Goal: Book appointment/travel/reservation

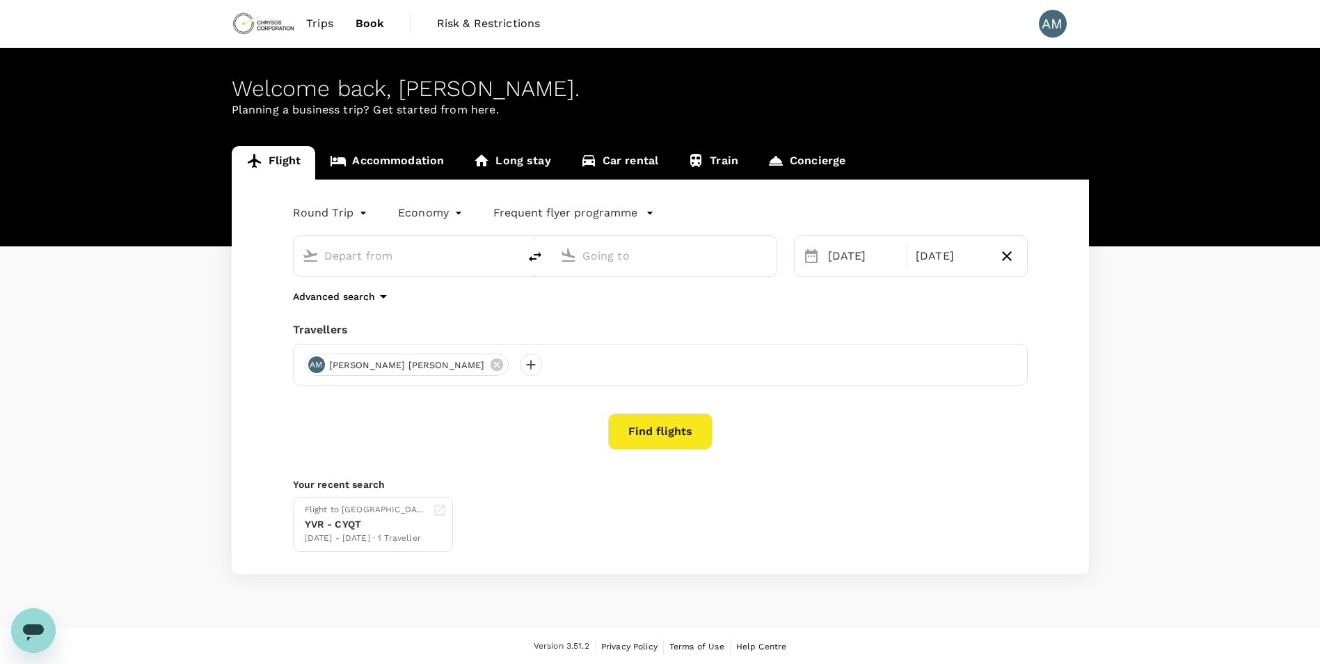
type input "Vancouver Intl (YVR)"
type input "[GEOGRAPHIC_DATA], [GEOGRAPHIC_DATA] (any)"
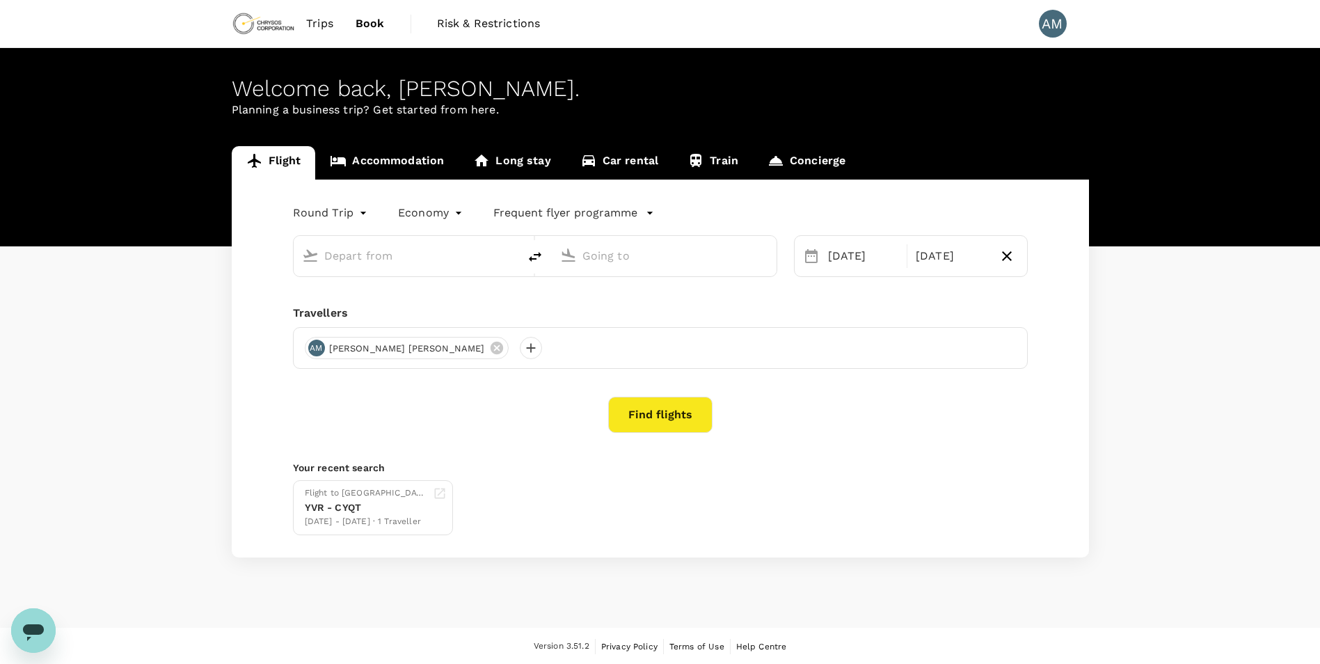
type input "Vancouver Intl (YVR)"
type input "[GEOGRAPHIC_DATA], [GEOGRAPHIC_DATA] (any)"
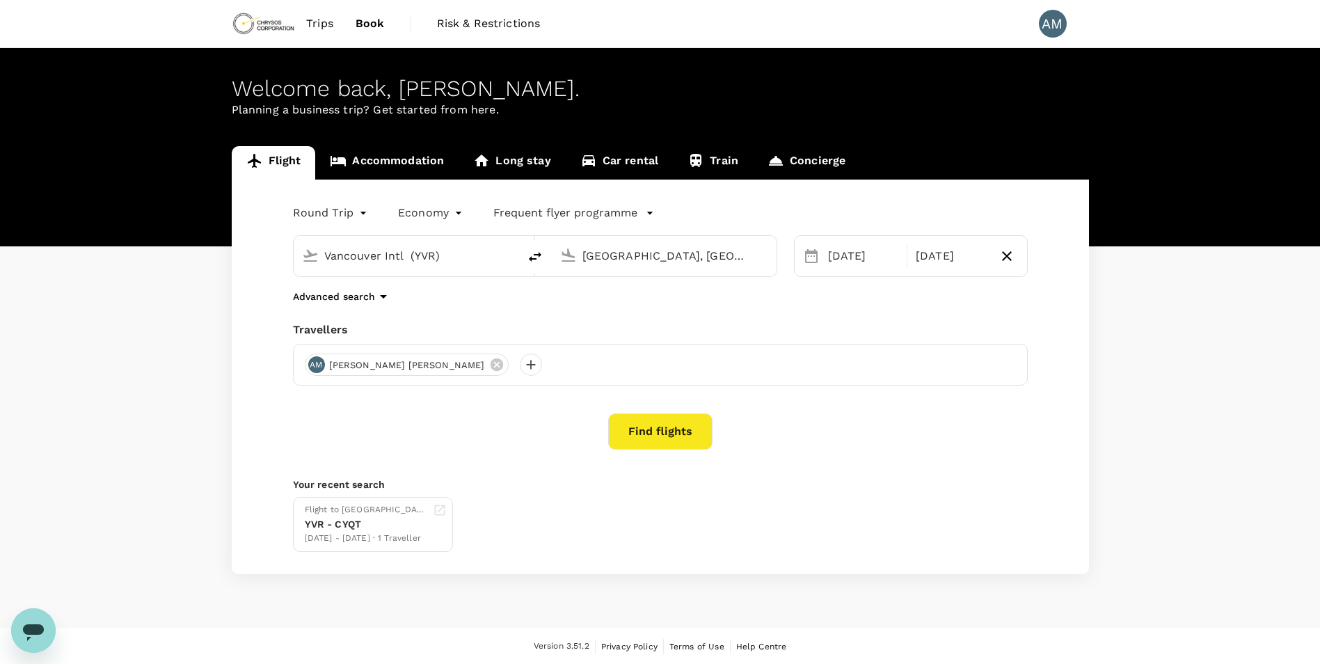
click at [644, 295] on div "Advanced search" at bounding box center [660, 296] width 735 height 17
click at [598, 300] on div "Advanced search" at bounding box center [660, 296] width 735 height 17
click at [417, 165] on link "Accommodation" at bounding box center [386, 162] width 143 height 33
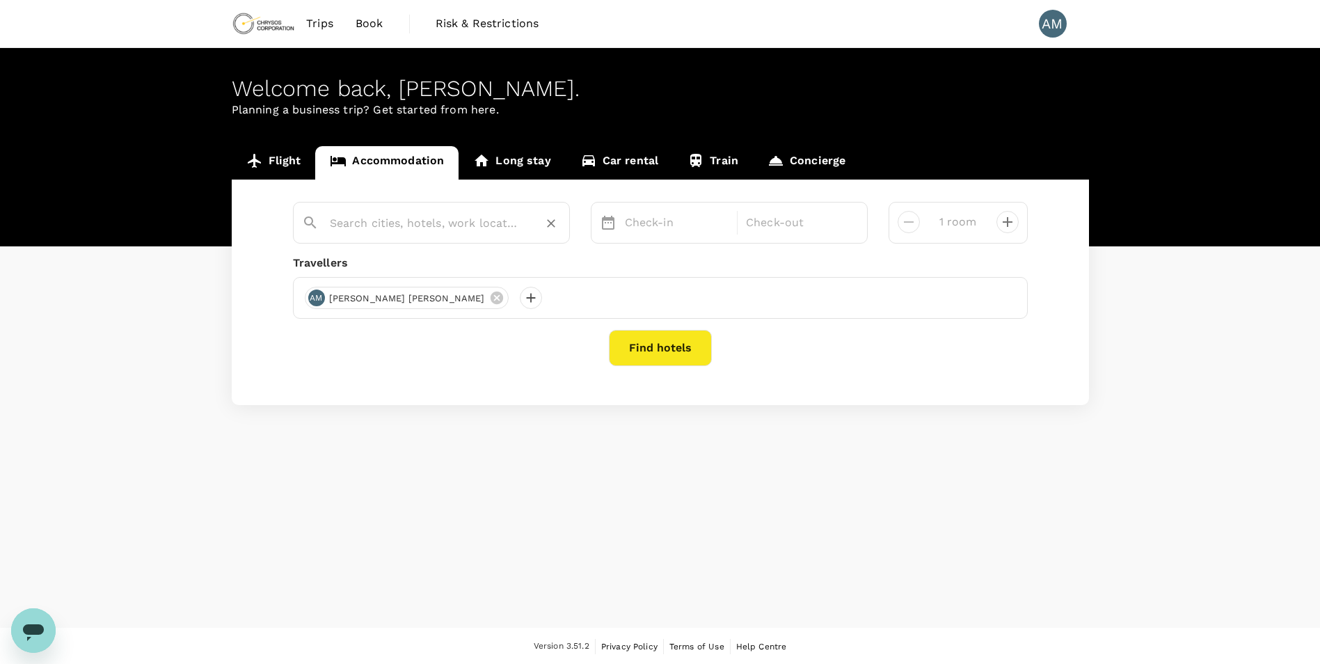
click at [388, 225] on input "text" at bounding box center [426, 223] width 192 height 22
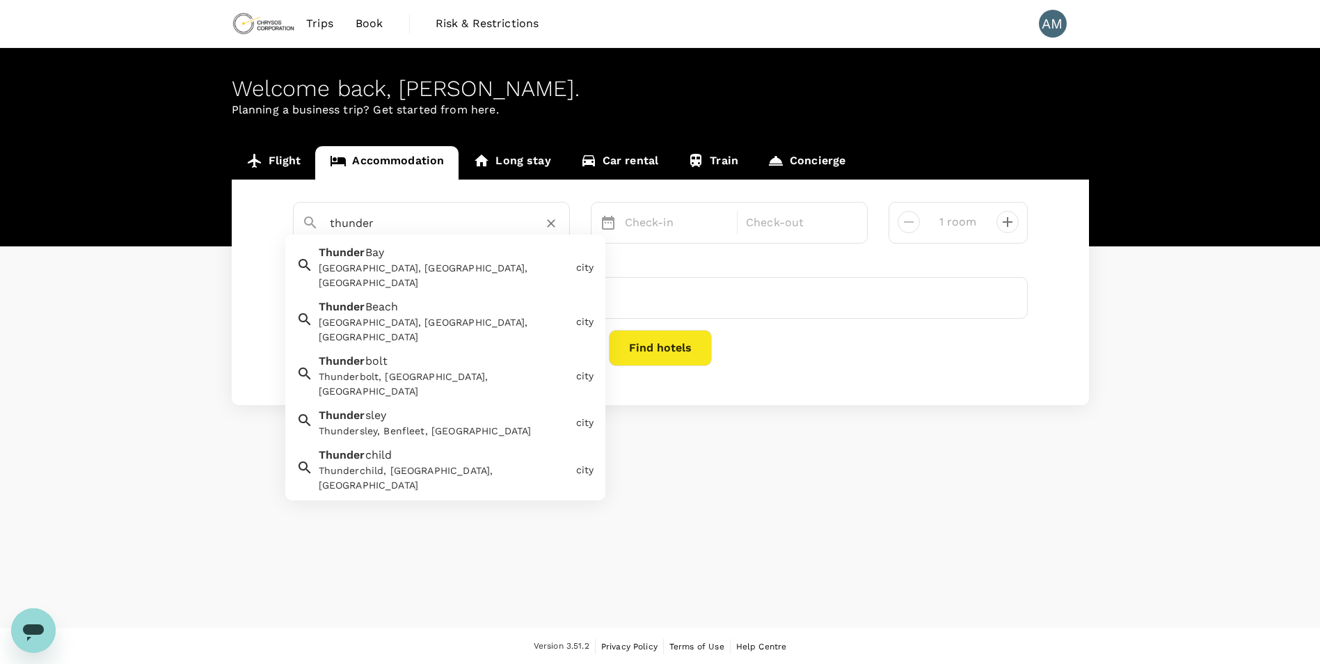
click at [398, 264] on div "[GEOGRAPHIC_DATA], [GEOGRAPHIC_DATA], [GEOGRAPHIC_DATA]" at bounding box center [445, 275] width 252 height 29
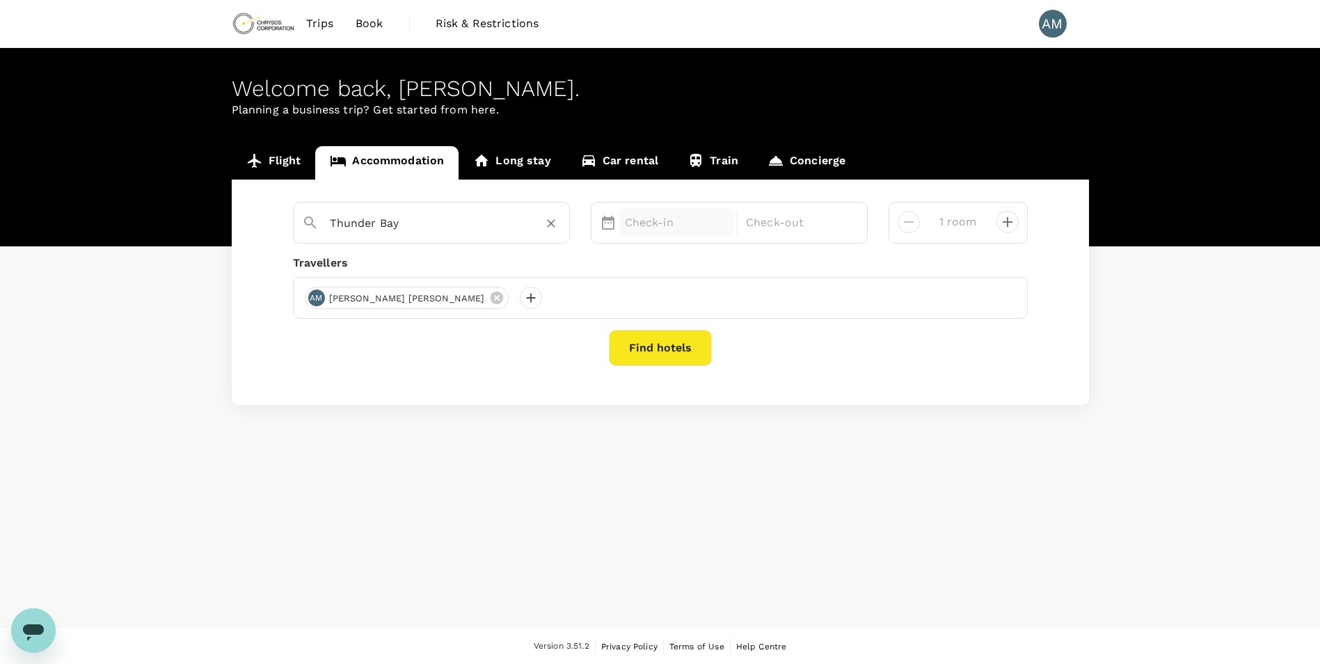
type input "Thunder Bay"
click at [674, 214] on p "Check-in" at bounding box center [677, 222] width 104 height 17
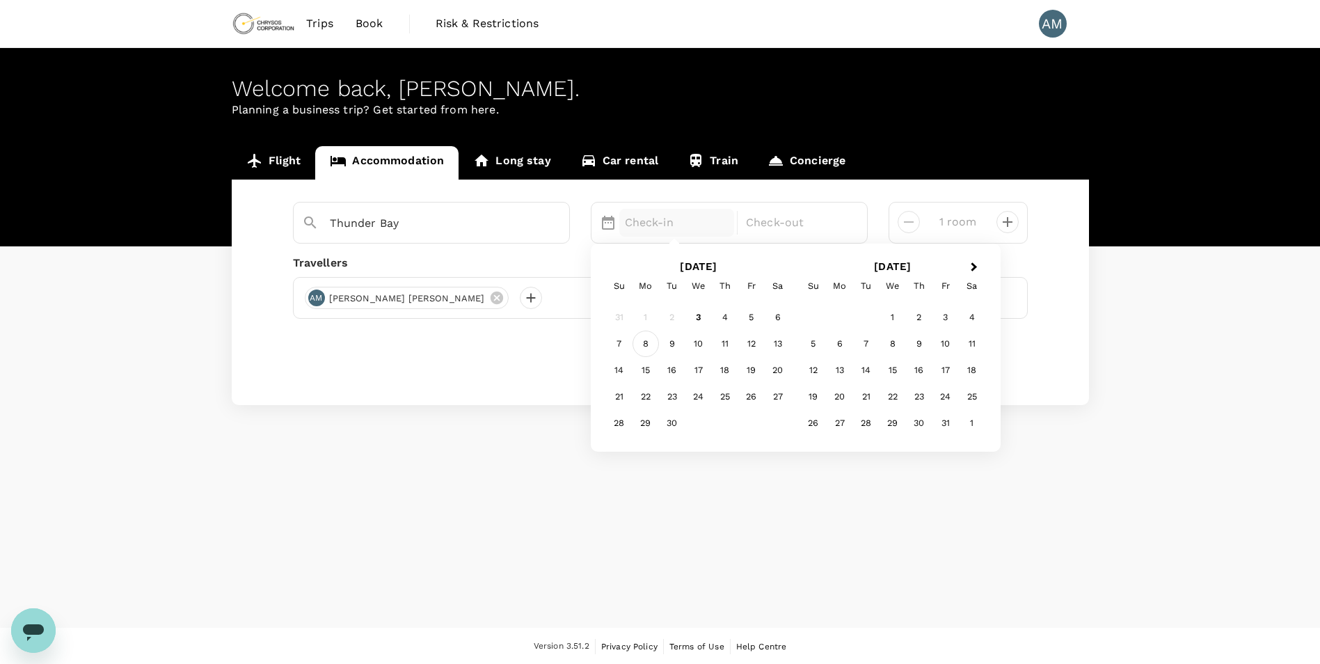
click at [653, 348] on div "8" at bounding box center [646, 344] width 26 height 26
click at [745, 343] on div "12" at bounding box center [751, 344] width 26 height 26
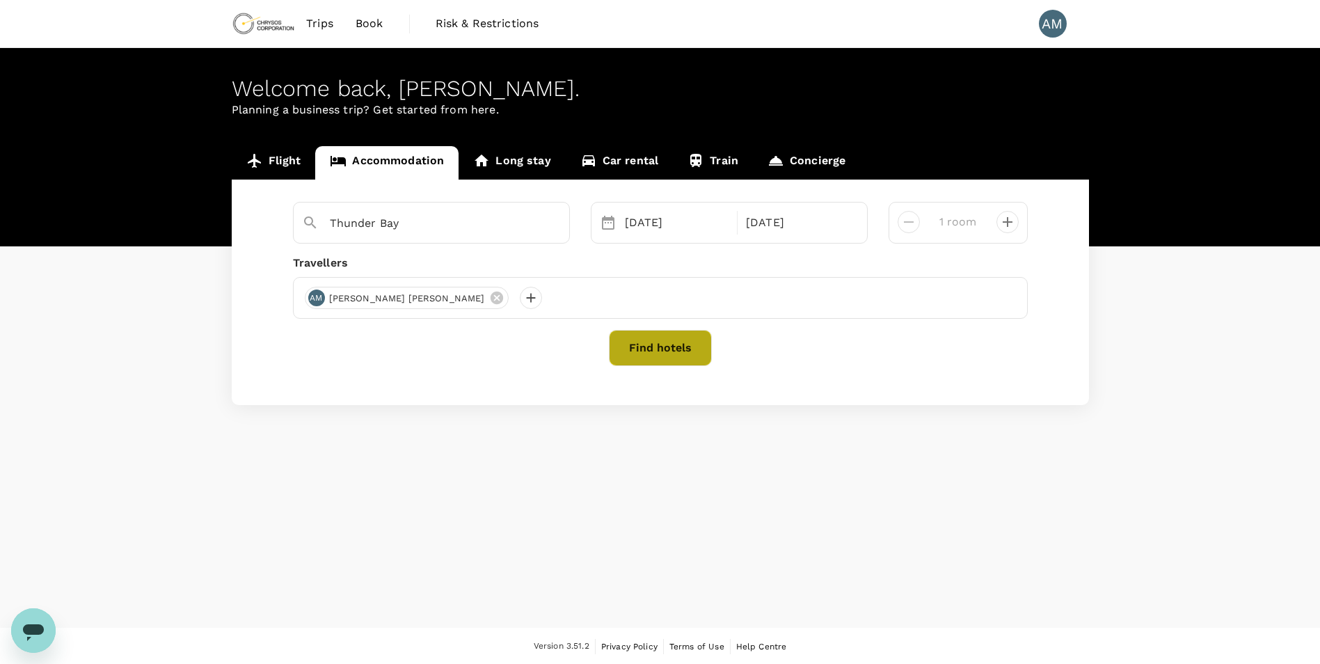
click at [656, 342] on button "Find hotels" at bounding box center [660, 348] width 103 height 36
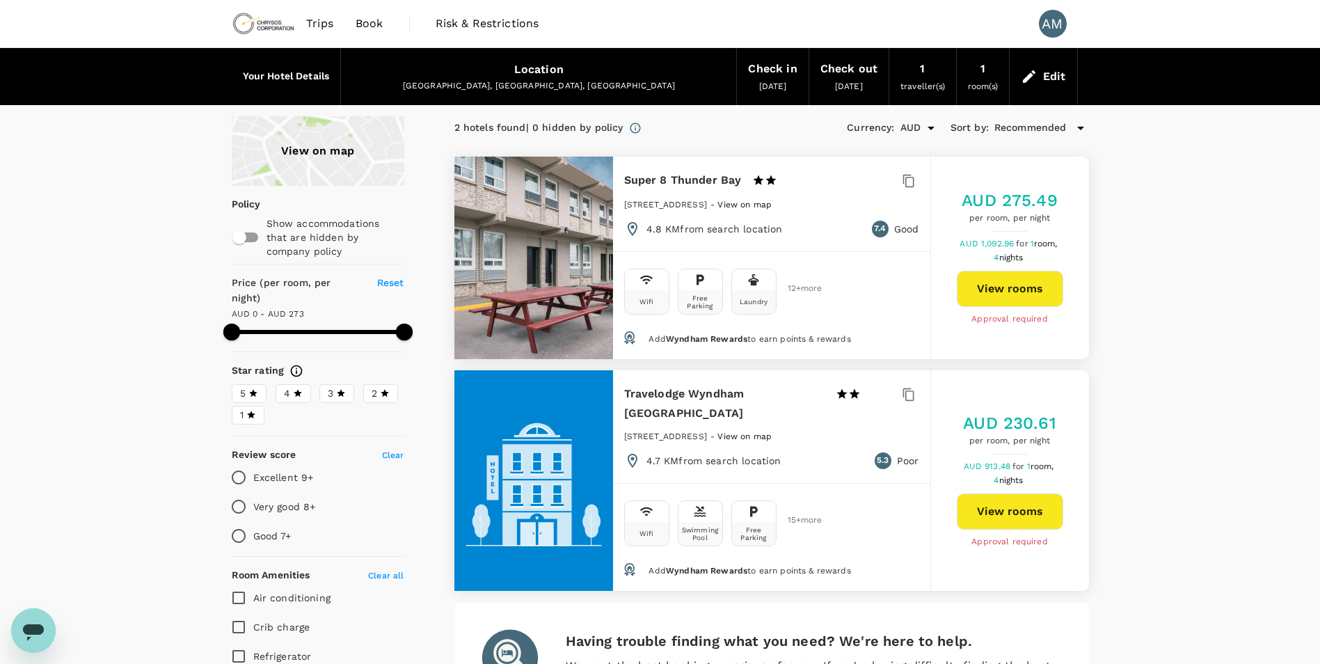
click at [331, 170] on div "View on map" at bounding box center [318, 151] width 173 height 70
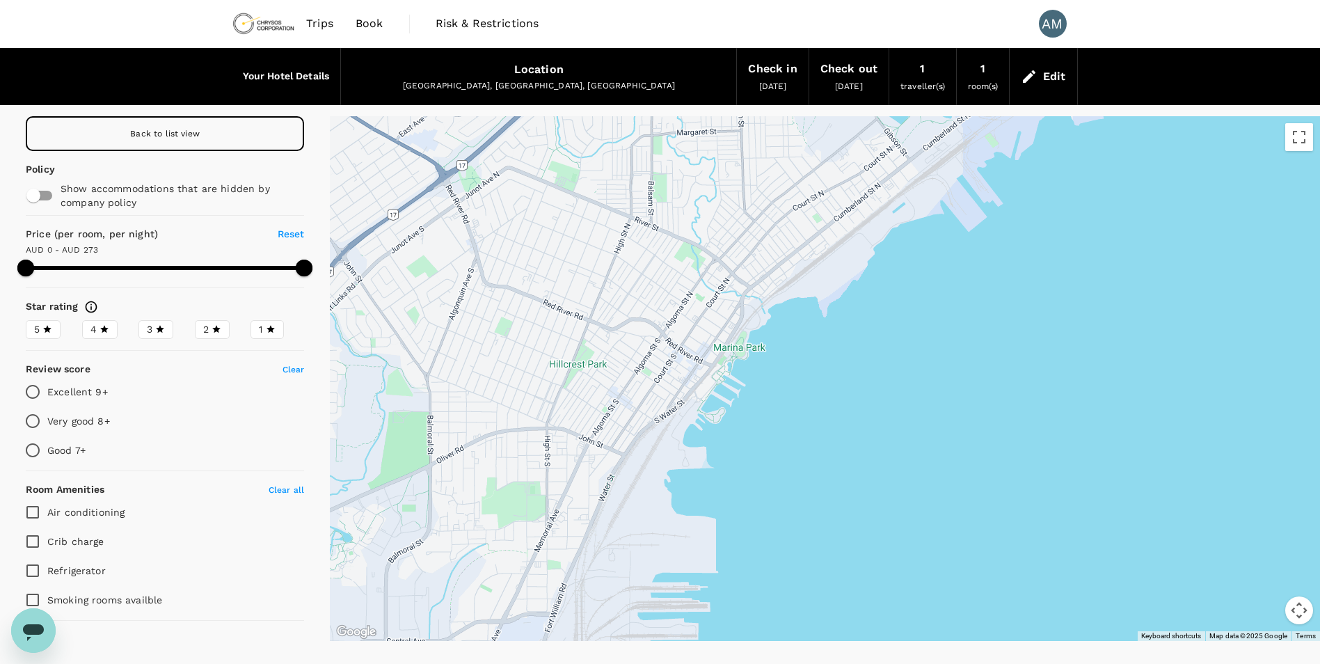
drag, startPoint x: 1056, startPoint y: 369, endPoint x: 790, endPoint y: 493, distance: 293.6
click at [790, 493] on div at bounding box center [825, 378] width 990 height 525
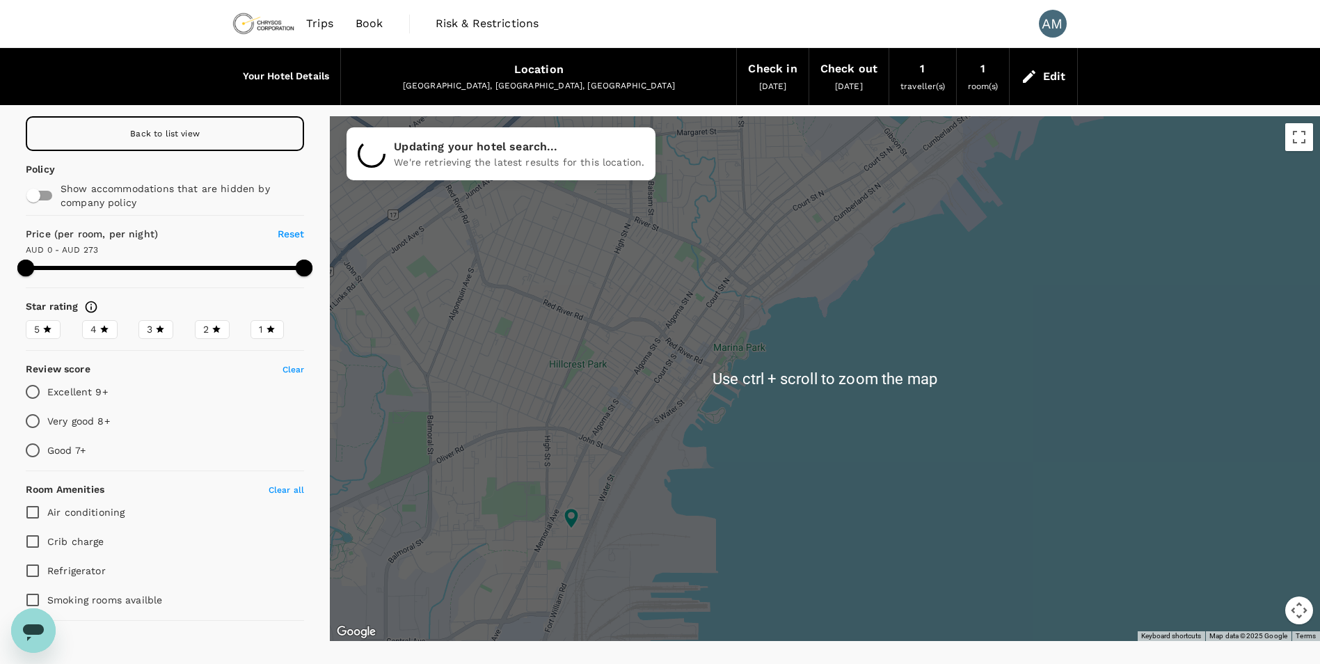
scroll to position [57, 0]
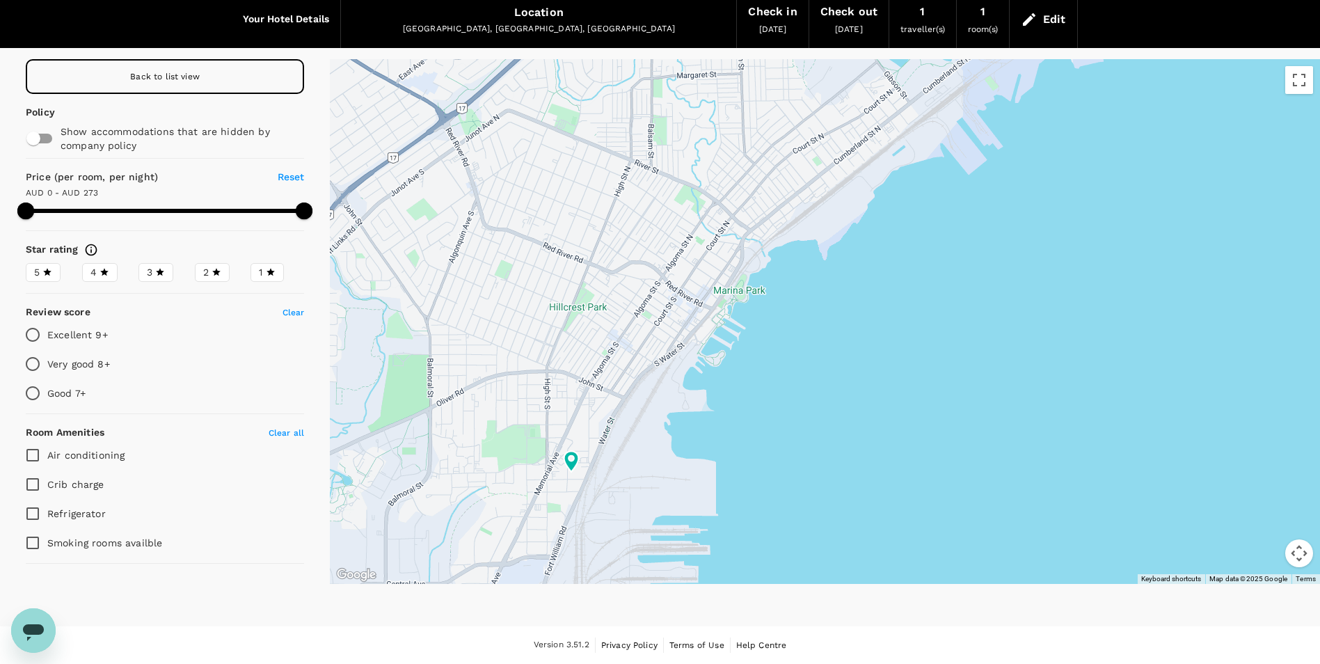
click at [765, 391] on div at bounding box center [825, 321] width 990 height 525
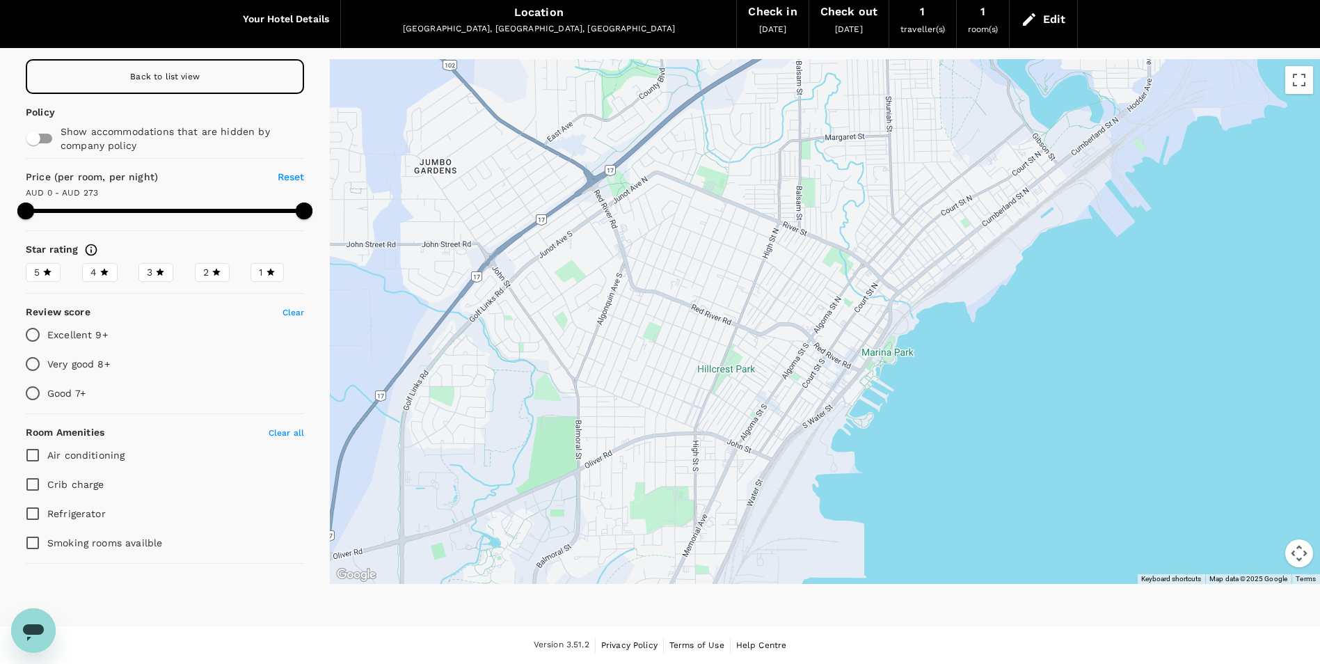
drag, startPoint x: 765, startPoint y: 391, endPoint x: 915, endPoint y: 456, distance: 163.0
click at [915, 456] on div at bounding box center [825, 321] width 990 height 525
click at [769, 412] on div at bounding box center [825, 321] width 990 height 525
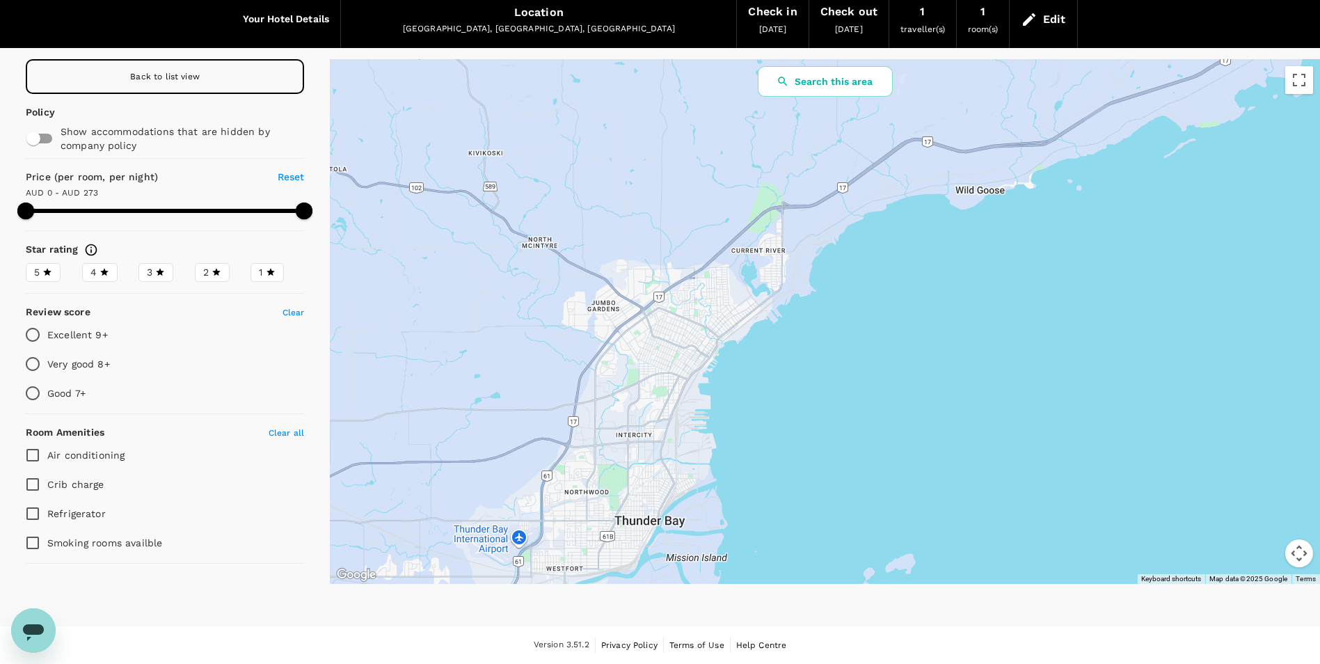
drag, startPoint x: 1124, startPoint y: 370, endPoint x: 719, endPoint y: 316, distance: 407.9
click at [719, 316] on div at bounding box center [1095, 644] width 1336 height 751
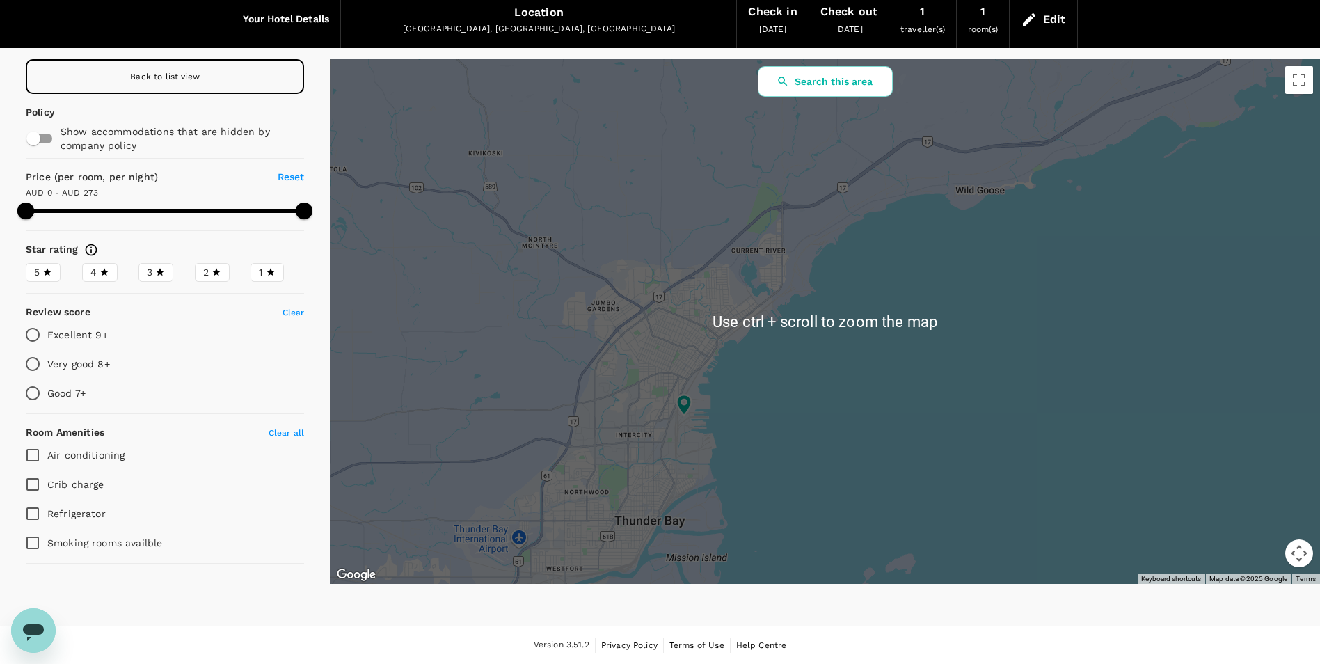
scroll to position [0, 0]
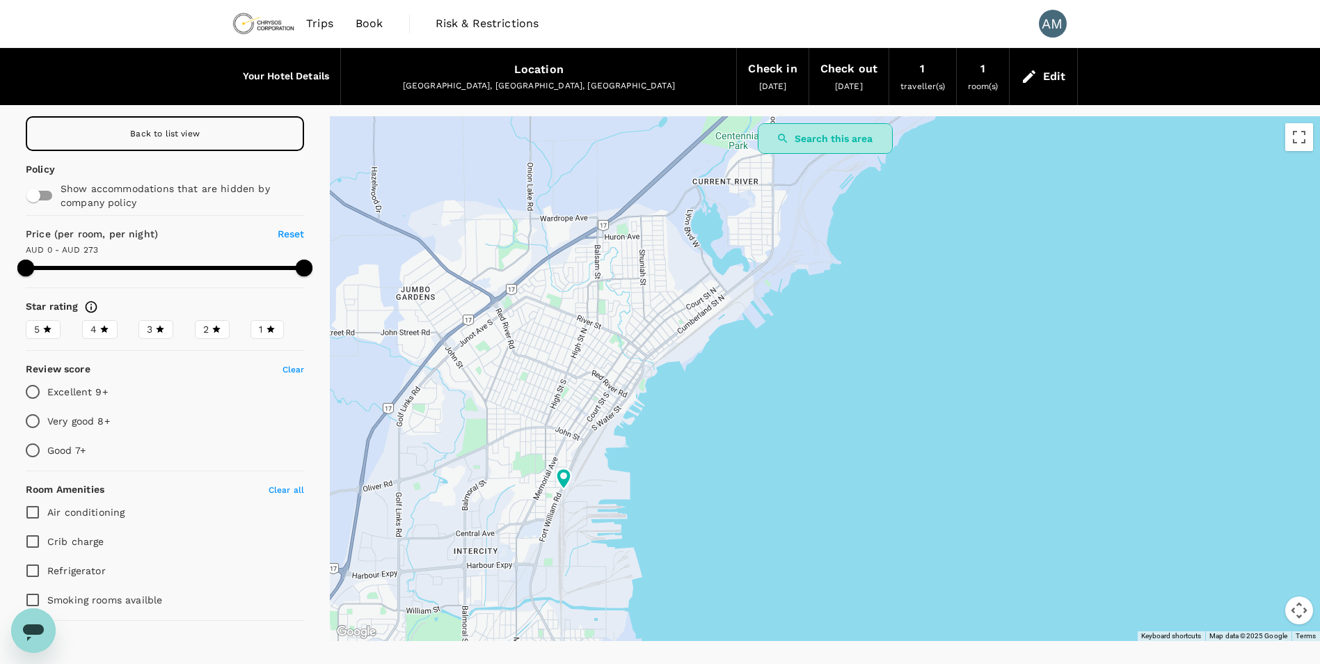
click at [858, 141] on button "Search this area" at bounding box center [825, 138] width 135 height 31
click at [168, 134] on span "Back to list view" at bounding box center [165, 134] width 70 height 10
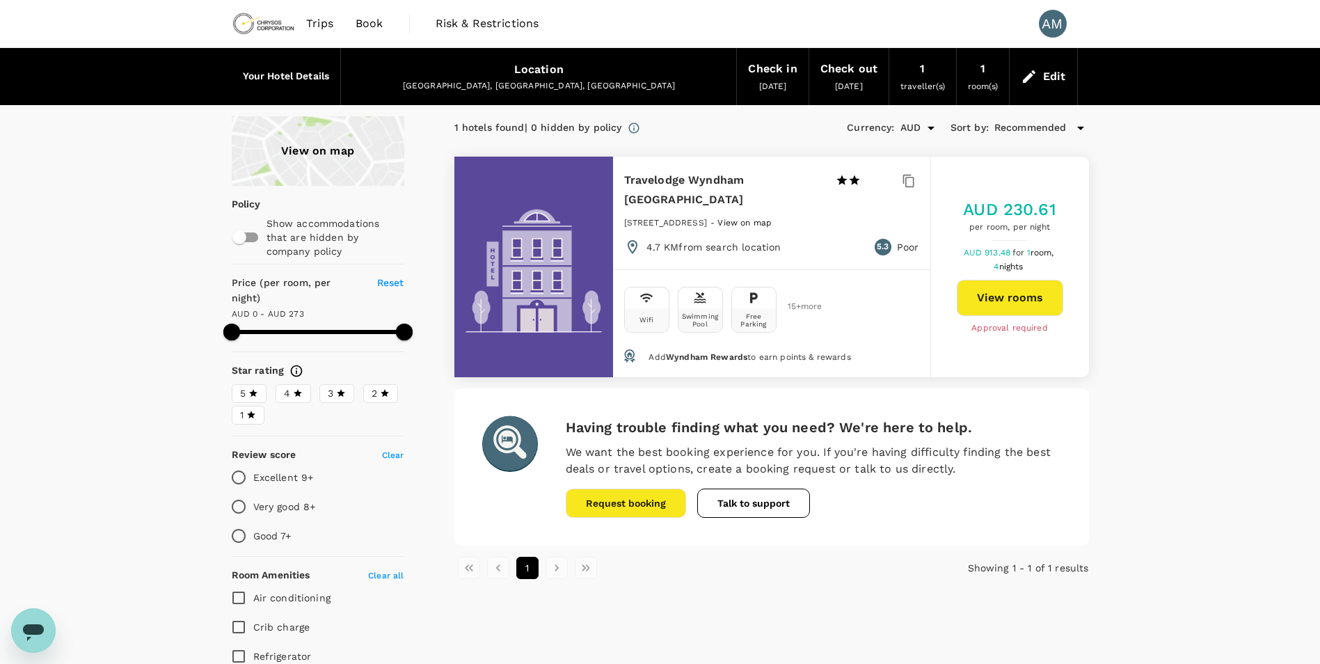
click at [1169, 253] on div "View on map Policy Show accommodations that are hidden by company policy Price …" at bounding box center [660, 545] width 1320 height 858
click at [1187, 296] on div "View on map Policy Show accommodations that are hidden by company policy Price …" at bounding box center [660, 545] width 1320 height 858
drag, startPoint x: 814, startPoint y: 177, endPoint x: 616, endPoint y: 181, distance: 198.3
click at [616, 181] on div "Travelodge Wyndham Thunder Bay 1 Star 2 Stars 3 Stars 4 Stars 5 Stars [STREET_A…" at bounding box center [771, 213] width 317 height 113
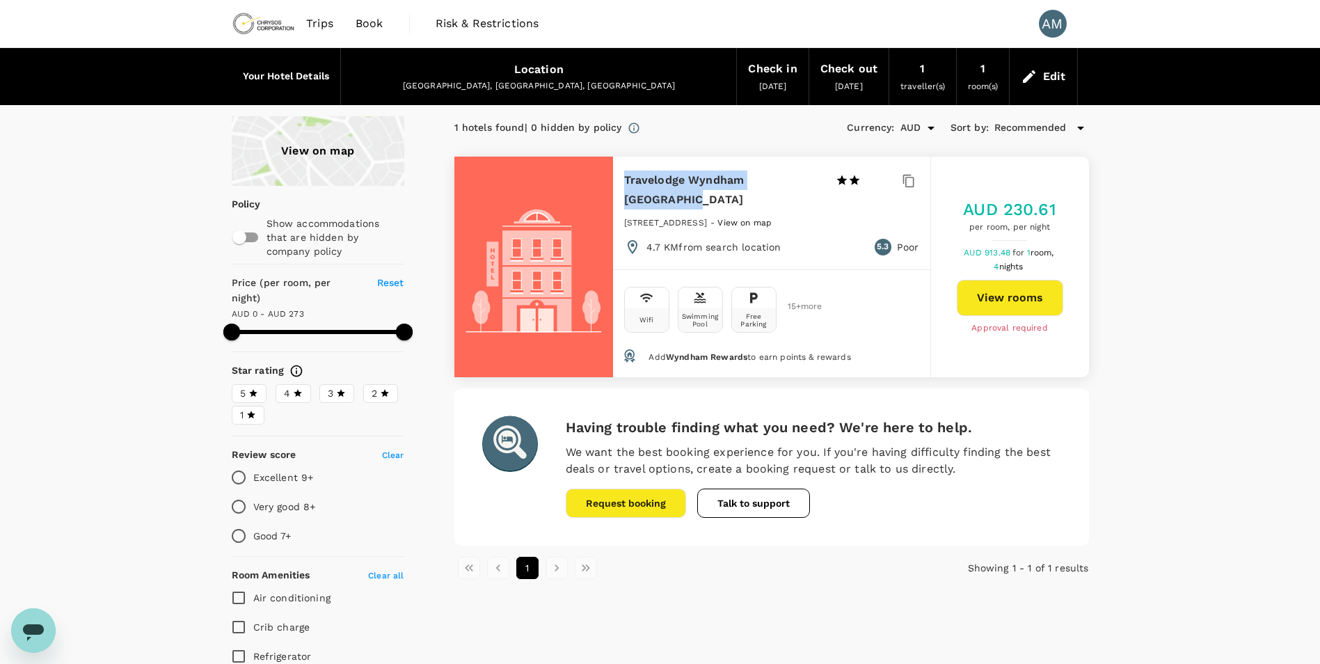
drag, startPoint x: 616, startPoint y: 181, endPoint x: 637, endPoint y: 180, distance: 21.6
copy h6 "Travelodge Wyndham [GEOGRAPHIC_DATA]"
click at [1248, 387] on div "View on map Policy Show accommodations that are hidden by company policy Price …" at bounding box center [660, 545] width 1320 height 858
click at [994, 294] on button "View rooms" at bounding box center [1010, 298] width 106 height 36
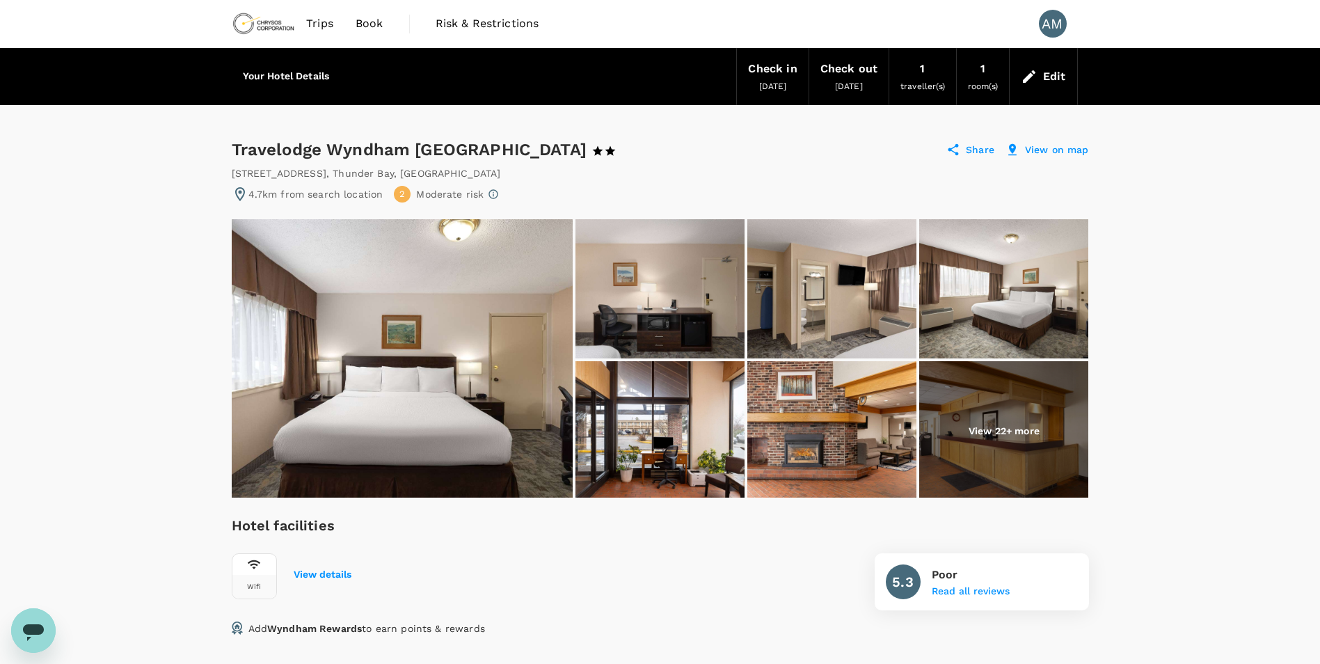
scroll to position [417, 0]
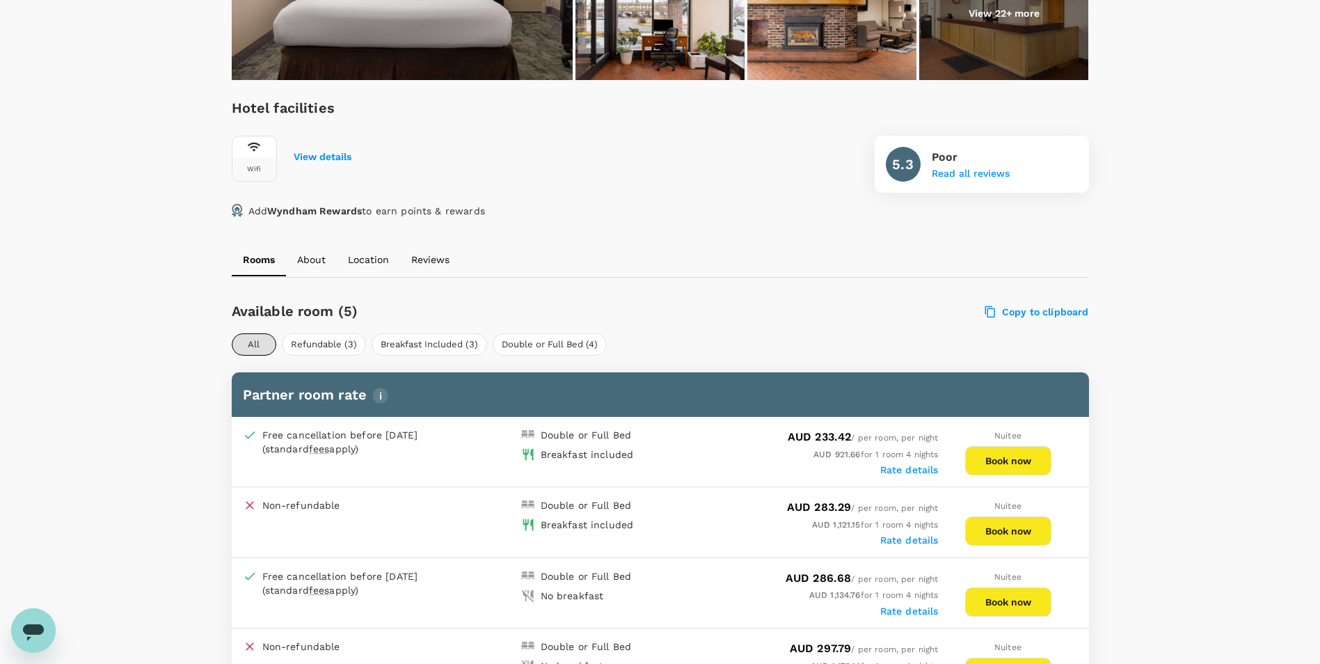
click at [987, 463] on button "Book now" at bounding box center [1008, 460] width 86 height 29
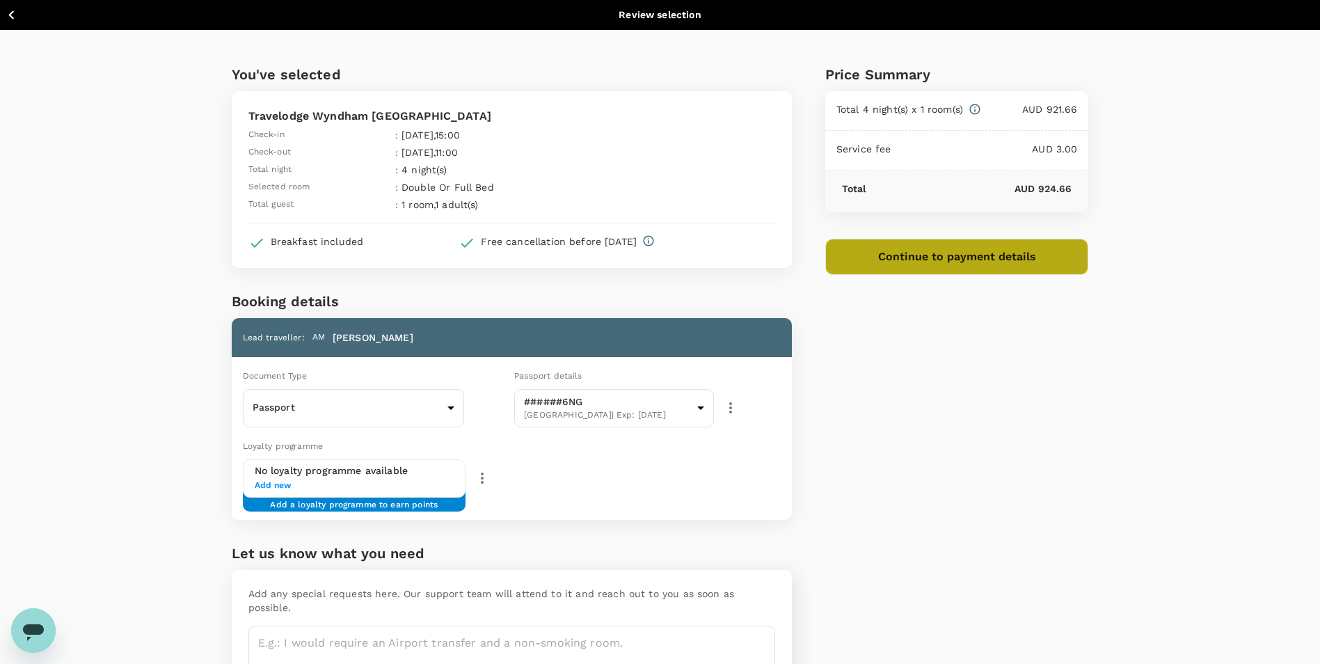
click at [1057, 257] on button "Continue to payment details" at bounding box center [957, 257] width 264 height 36
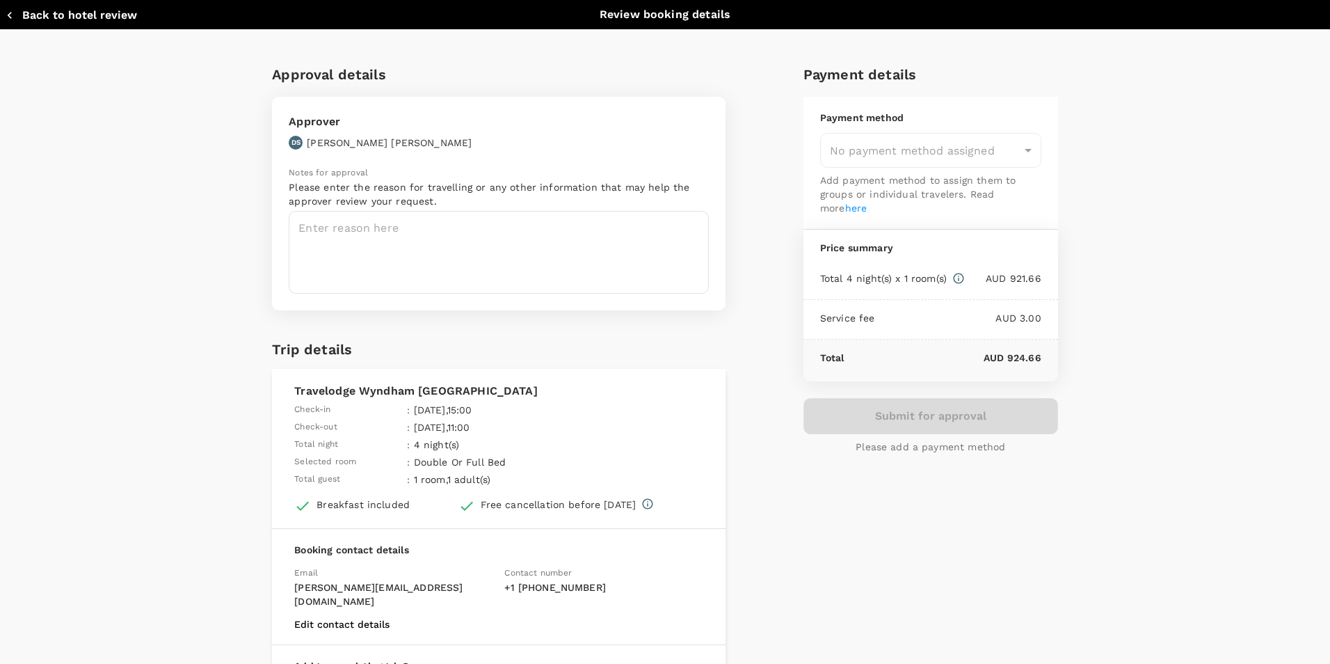
type input "9c4289b1-14a3-4119-8736-521306e5ca8f"
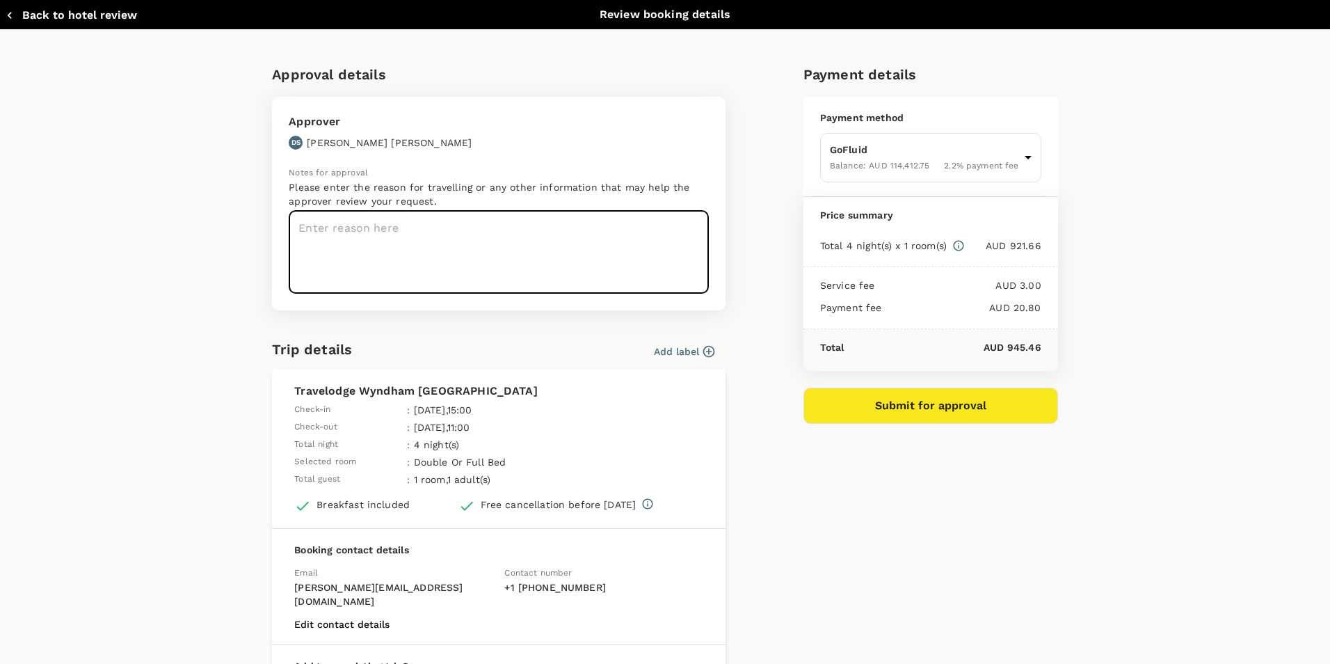
click at [493, 230] on textarea at bounding box center [499, 252] width 420 height 83
type textarea "CMP North West Ontario Presentation"
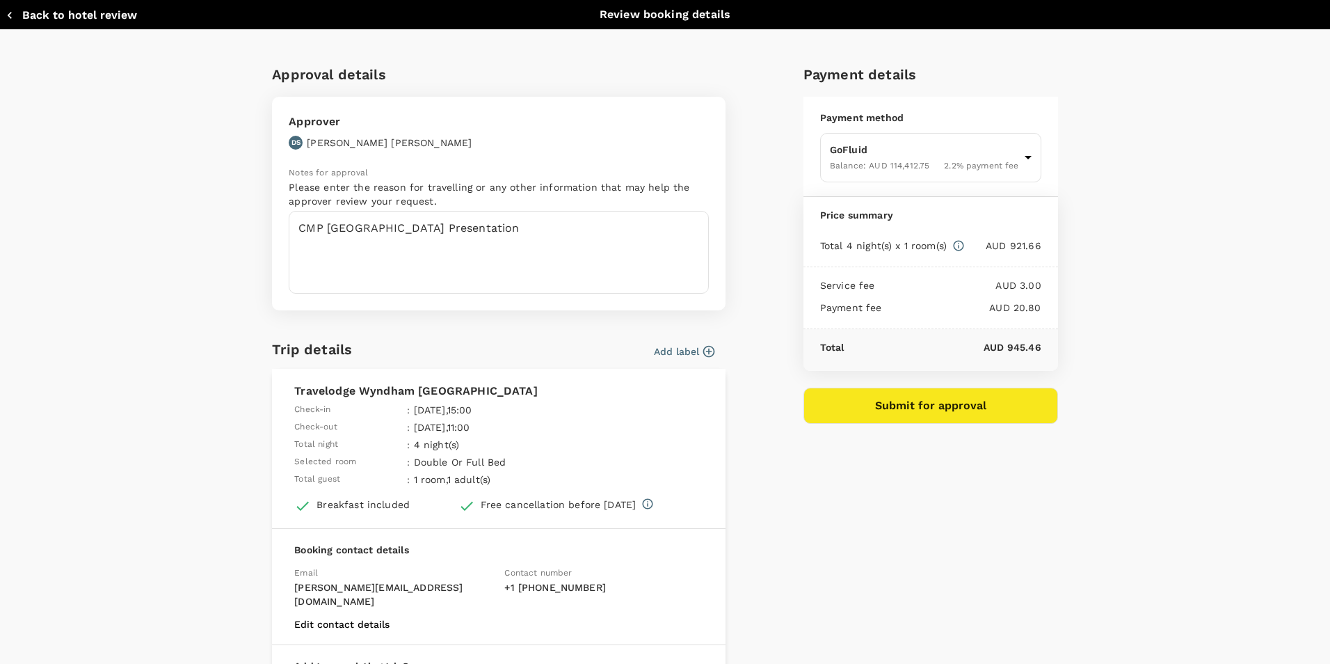
click at [951, 493] on div "Payment details Payment method GoFluid Balance : AUD 114,412.75 2.2 % payment f…" at bounding box center [926, 403] width 266 height 703
click at [961, 407] on button "Submit for approval" at bounding box center [931, 406] width 255 height 36
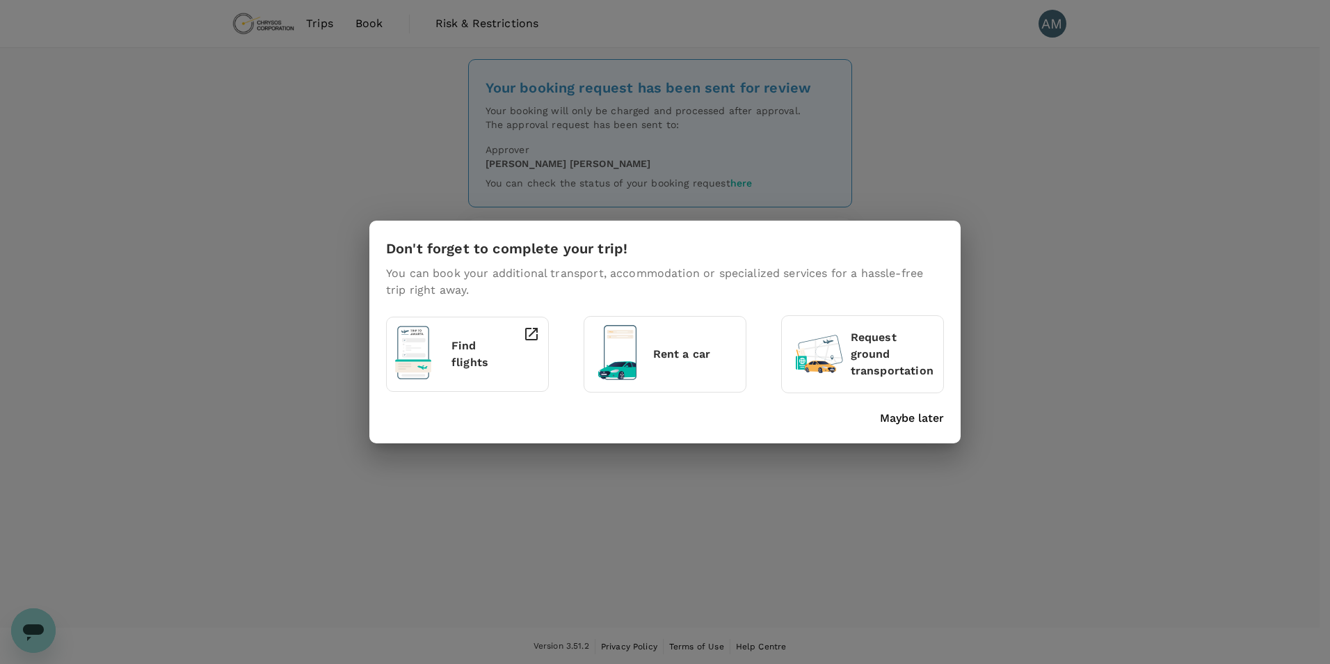
click at [917, 419] on p "Maybe later" at bounding box center [912, 418] width 64 height 17
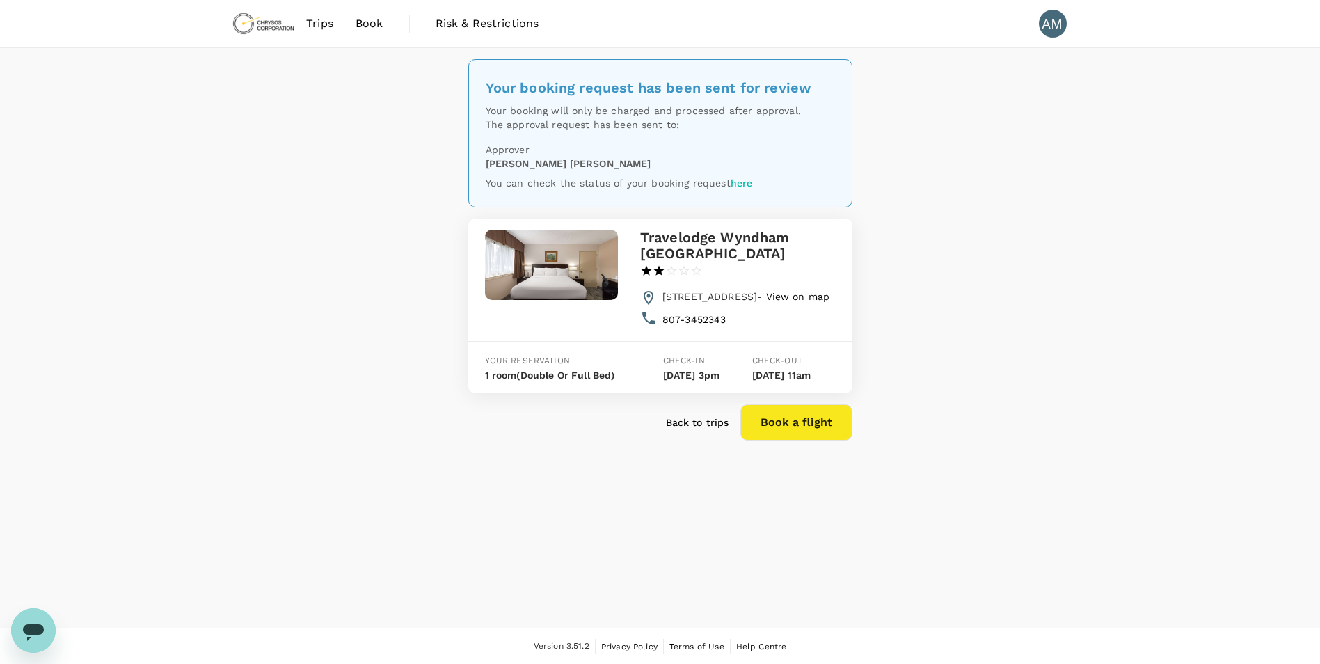
click at [312, 272] on div "Your booking request has been sent for review Your booking will only be charged…" at bounding box center [660, 338] width 1320 height 580
